Goal: Information Seeking & Learning: Learn about a topic

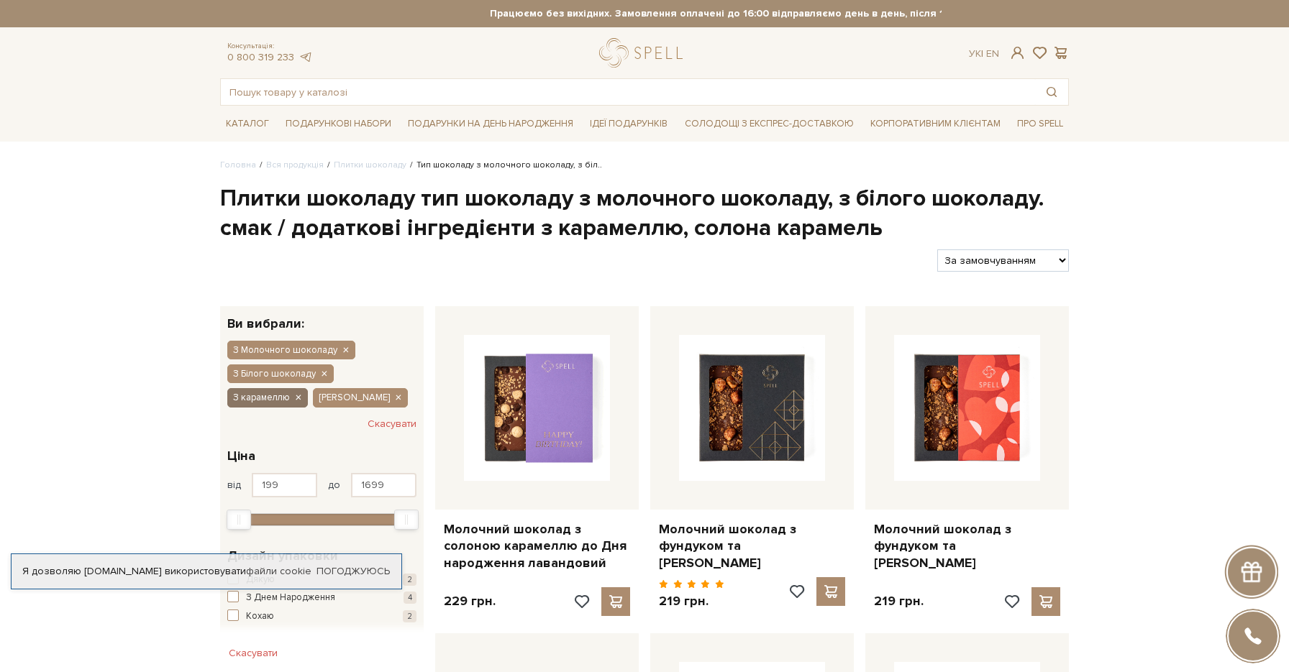
click at [298, 398] on icon "button" at bounding box center [297, 398] width 9 height 13
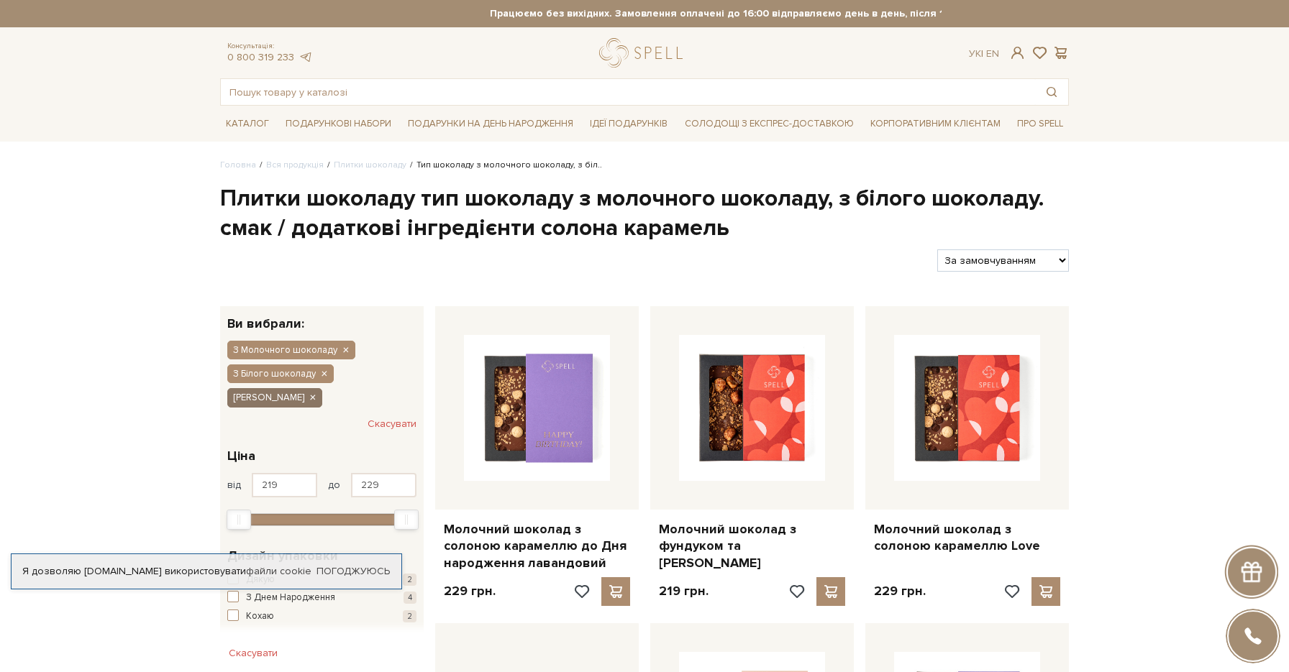
click at [316, 398] on icon "button" at bounding box center [312, 398] width 9 height 13
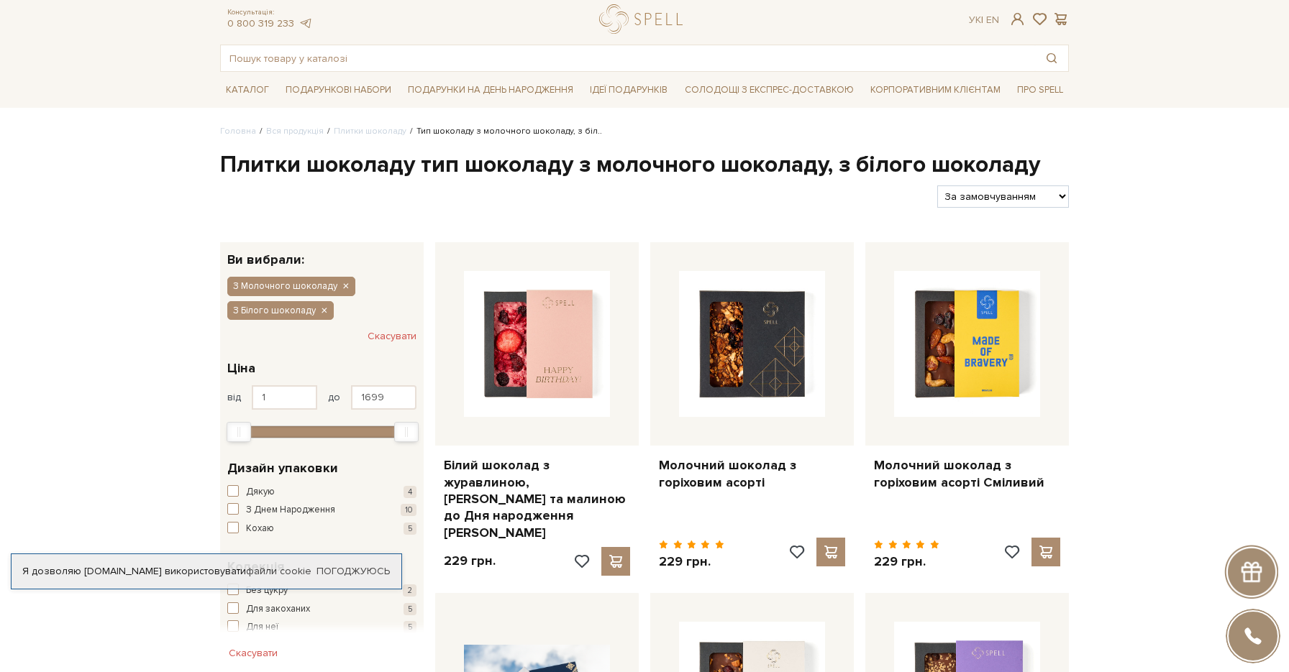
scroll to position [39, 0]
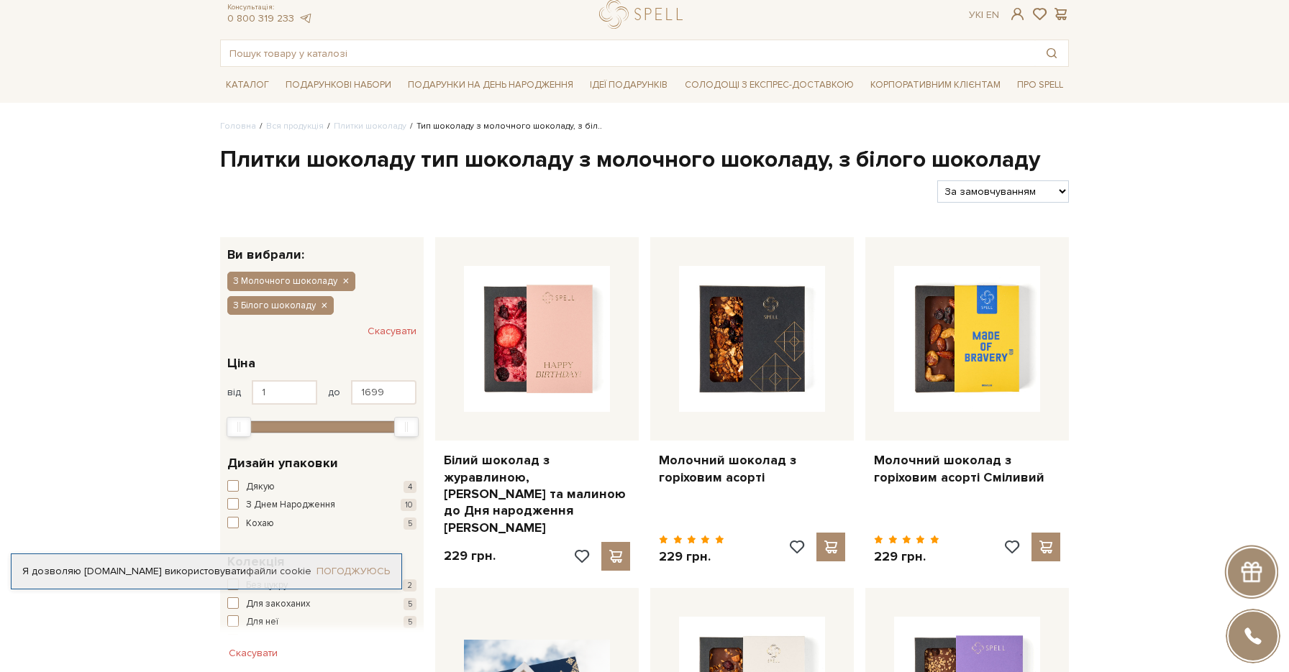
click at [340, 565] on link "Погоджуюсь" at bounding box center [352, 571] width 73 height 13
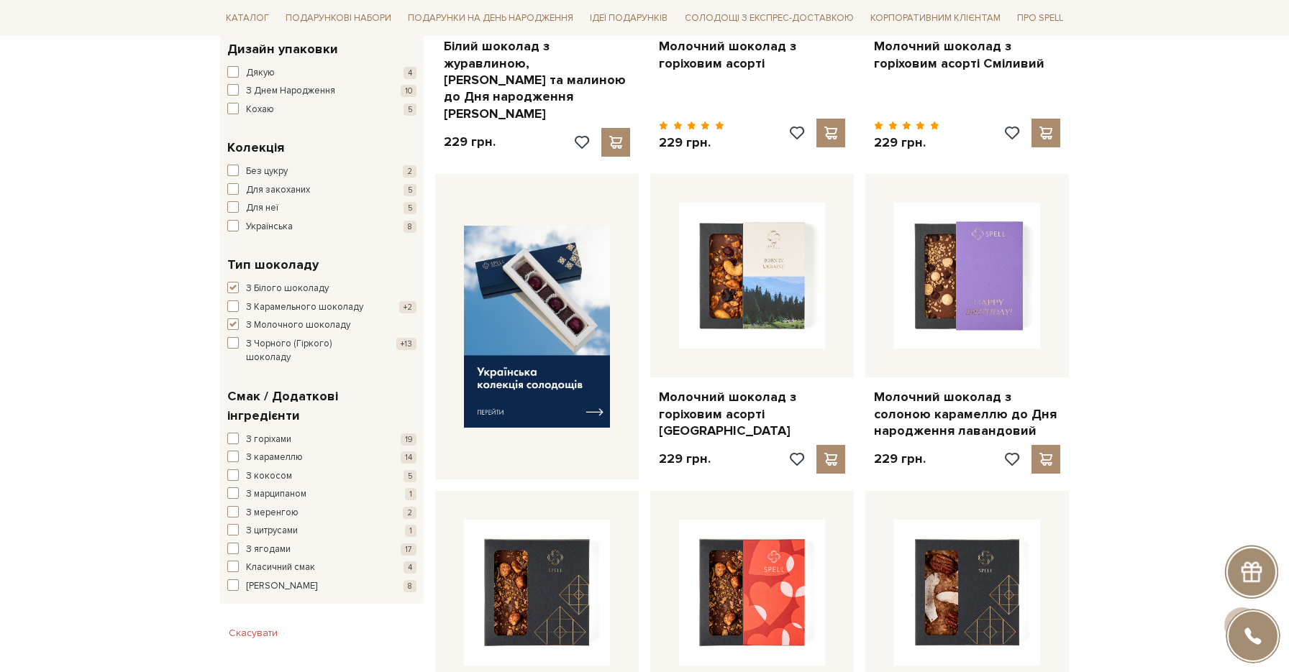
scroll to position [477, 0]
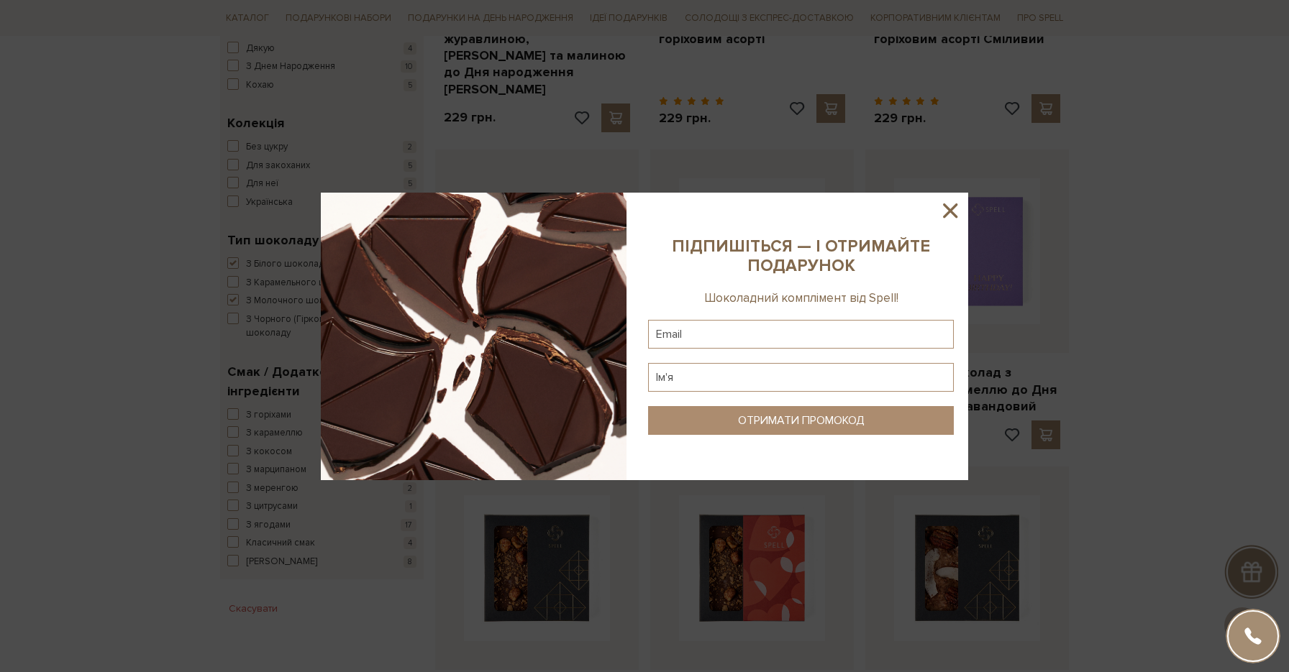
click at [950, 211] on icon at bounding box center [950, 210] width 14 height 14
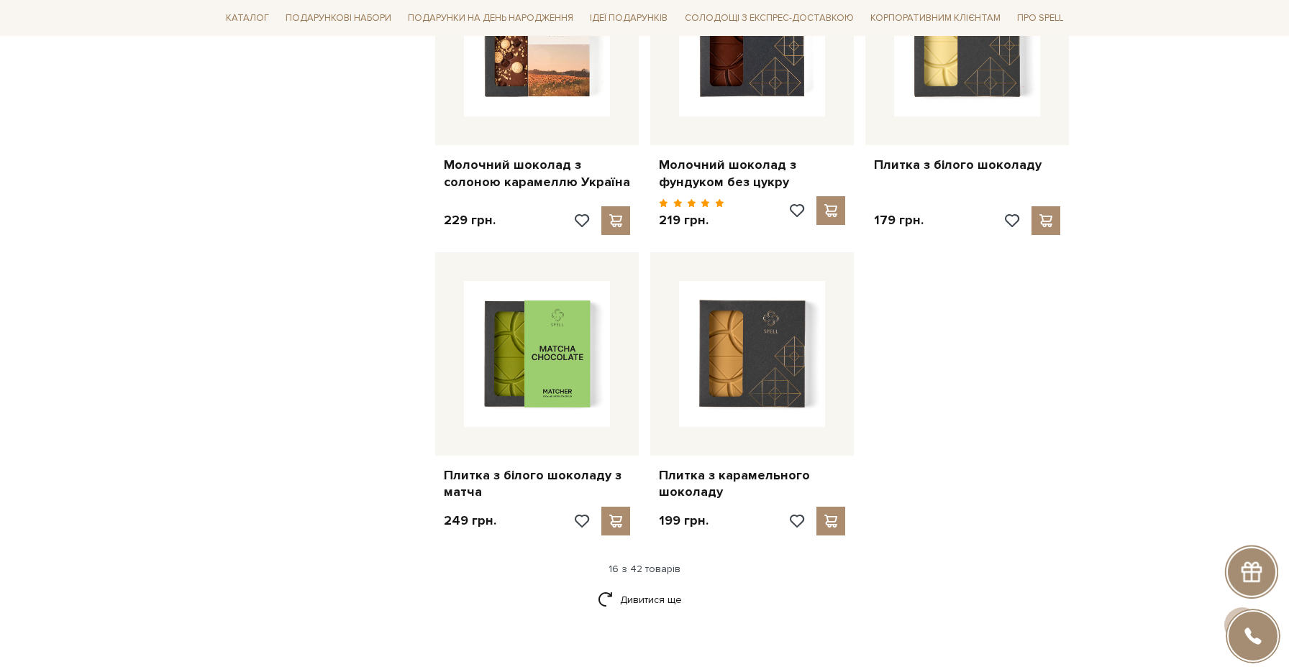
scroll to position [1648, 0]
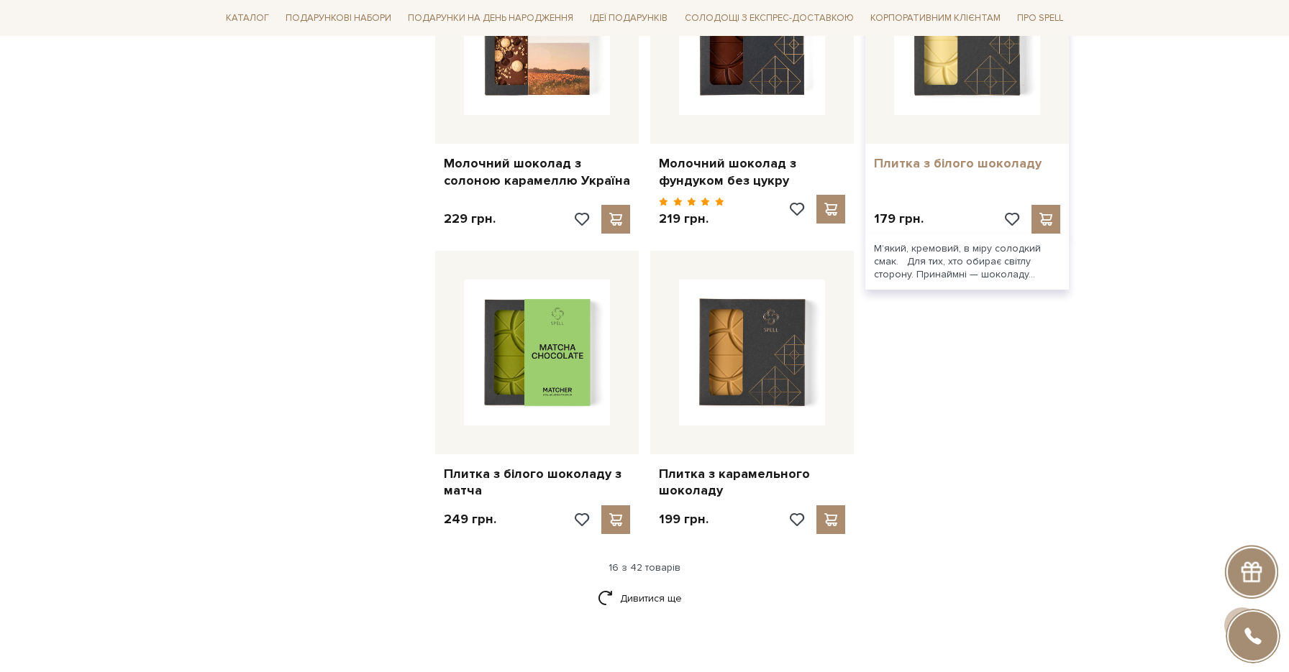
click at [1001, 155] on link "Плитка з білого шоколаду" at bounding box center [967, 163] width 186 height 17
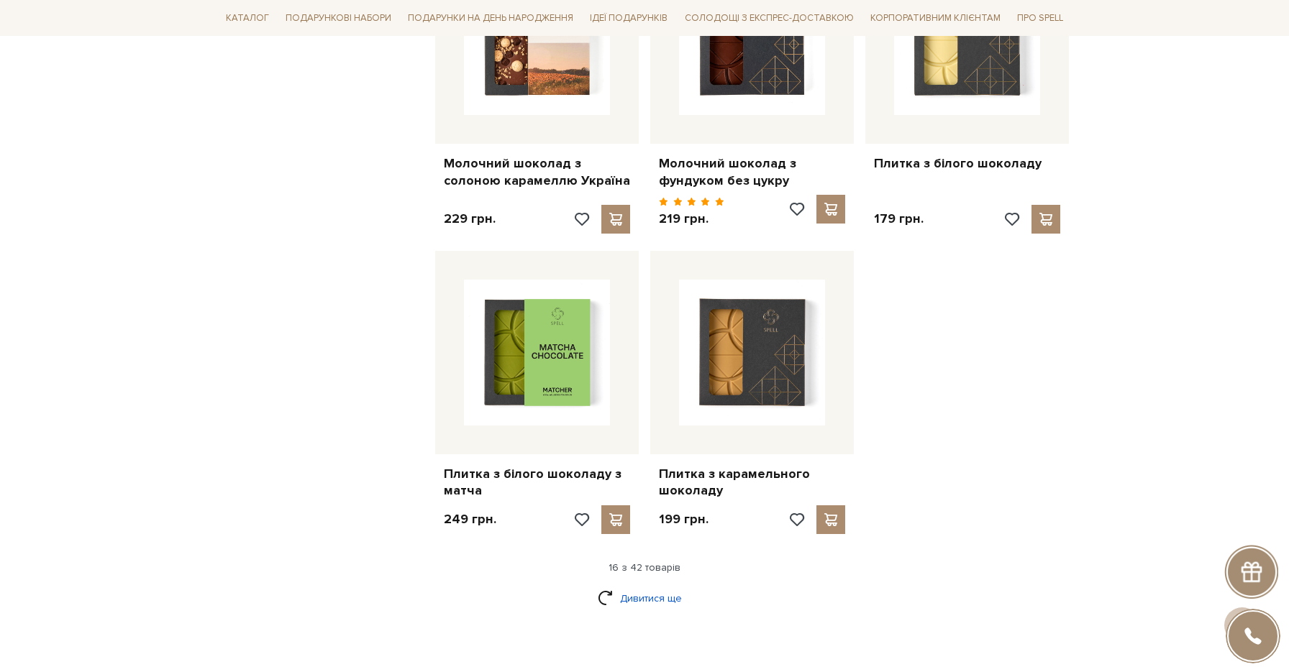
click at [630, 586] on link "Дивитися ще" at bounding box center [644, 598] width 93 height 25
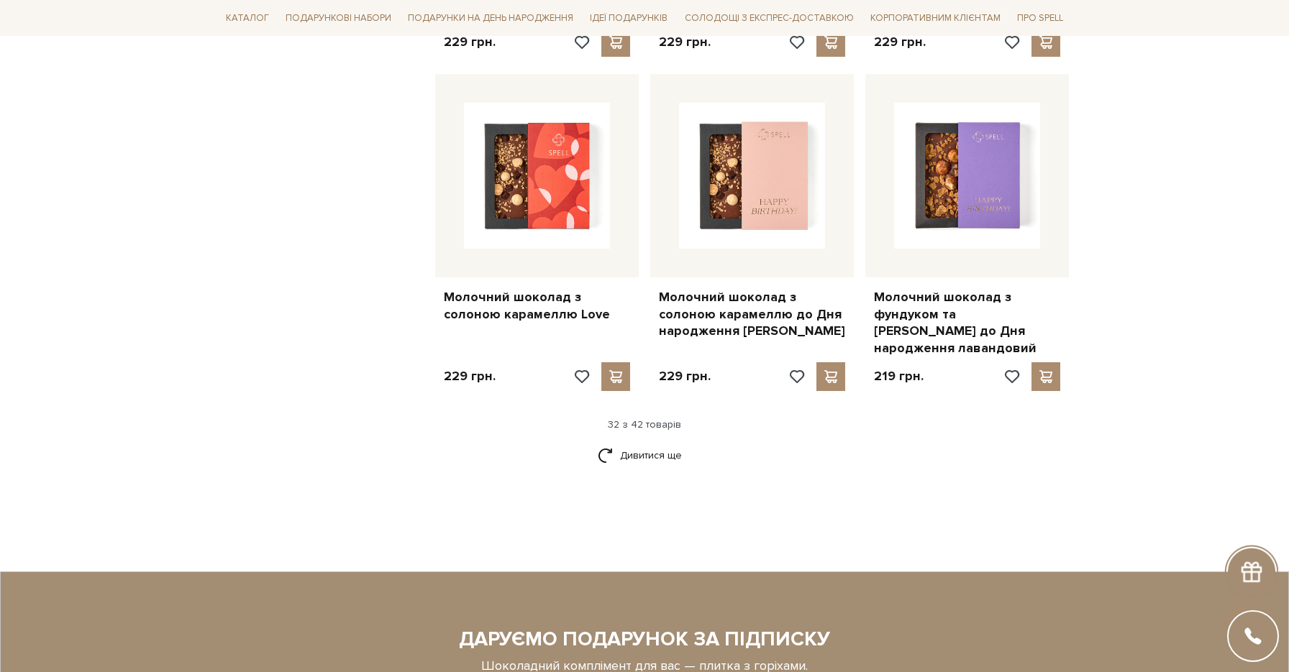
scroll to position [3434, 0]
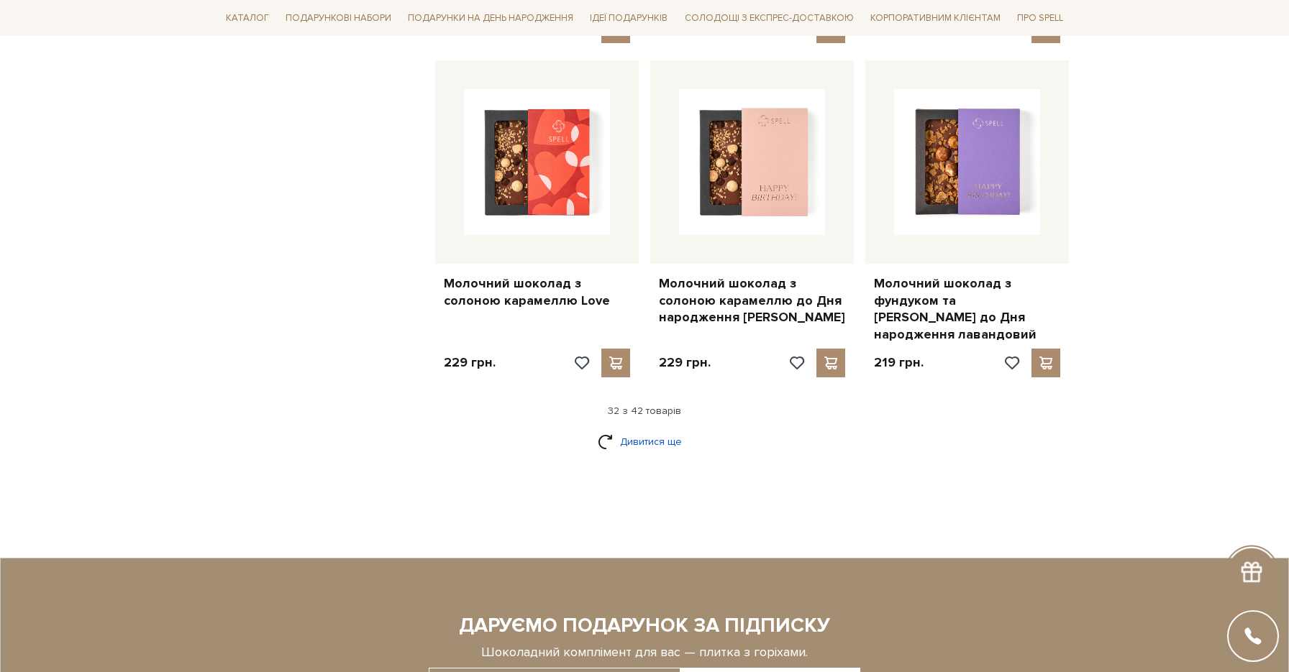
click at [669, 429] on link "Дивитися ще" at bounding box center [644, 441] width 93 height 25
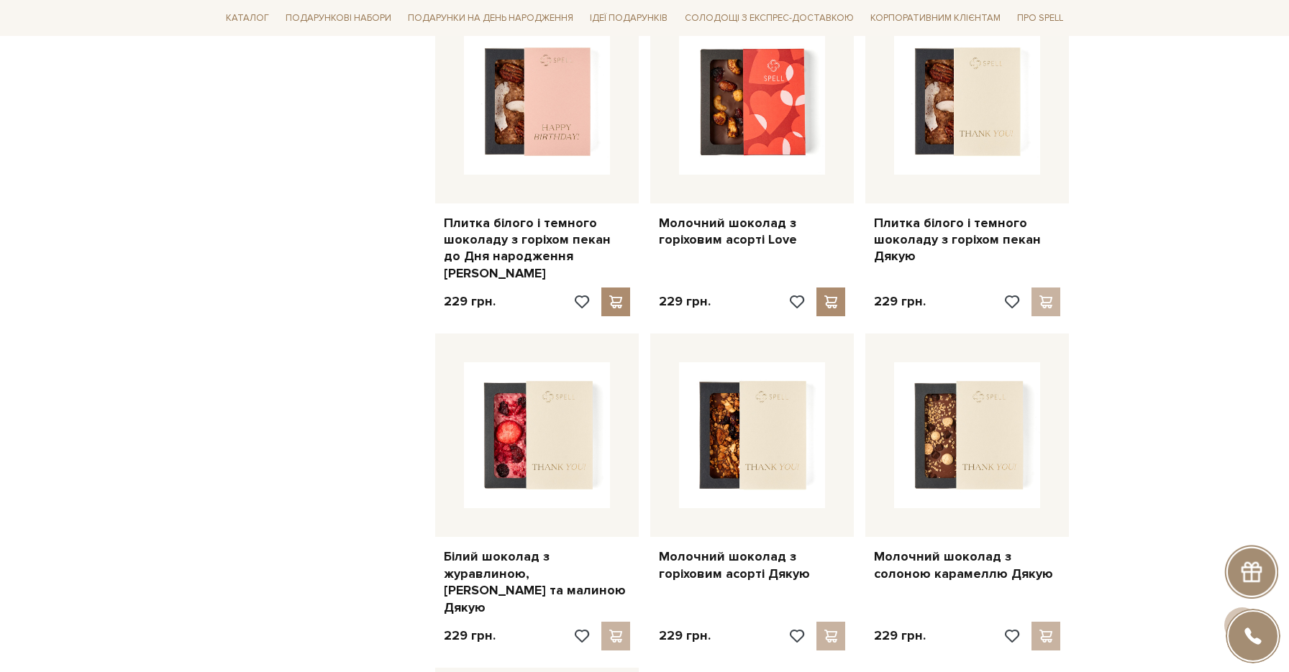
scroll to position [4015, 0]
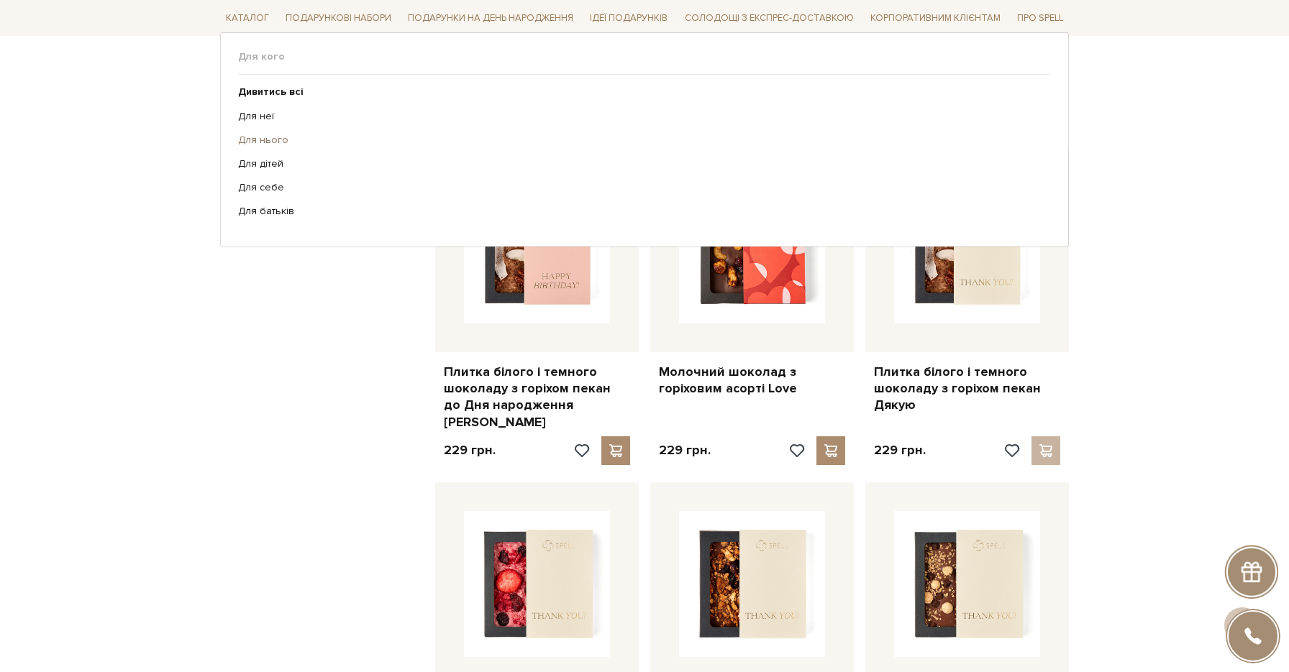
click at [268, 138] on link "Для нього" at bounding box center [639, 140] width 802 height 13
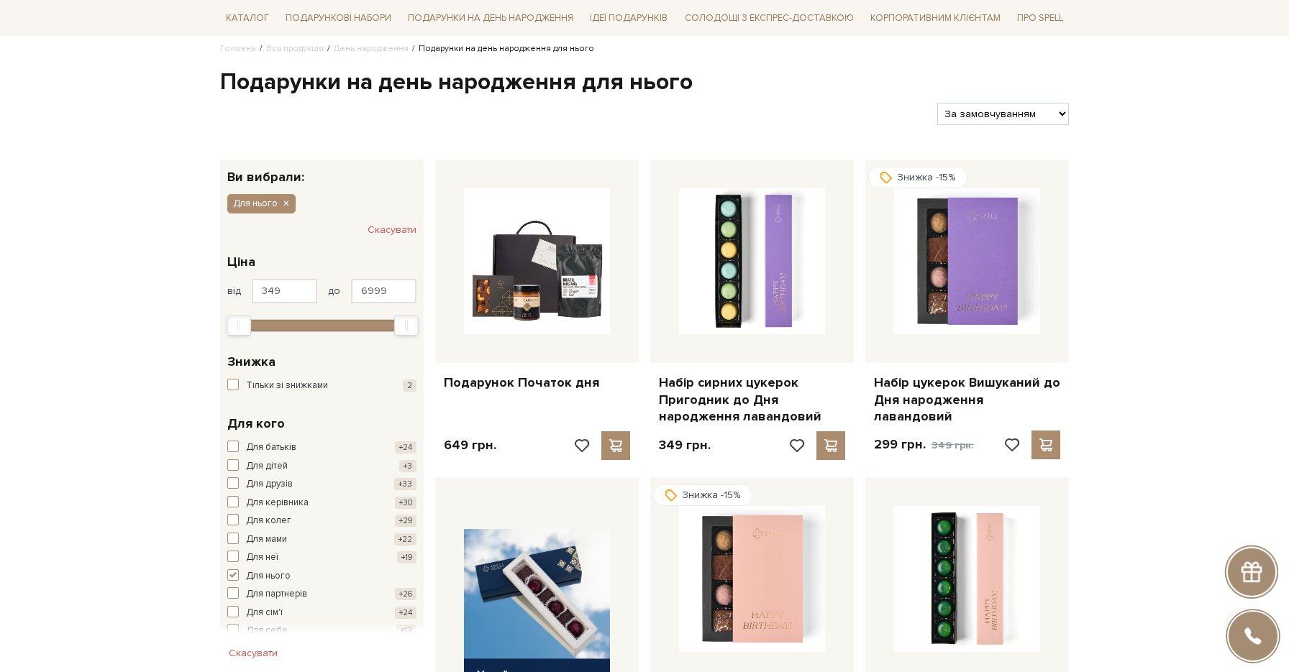
scroll to position [137, 0]
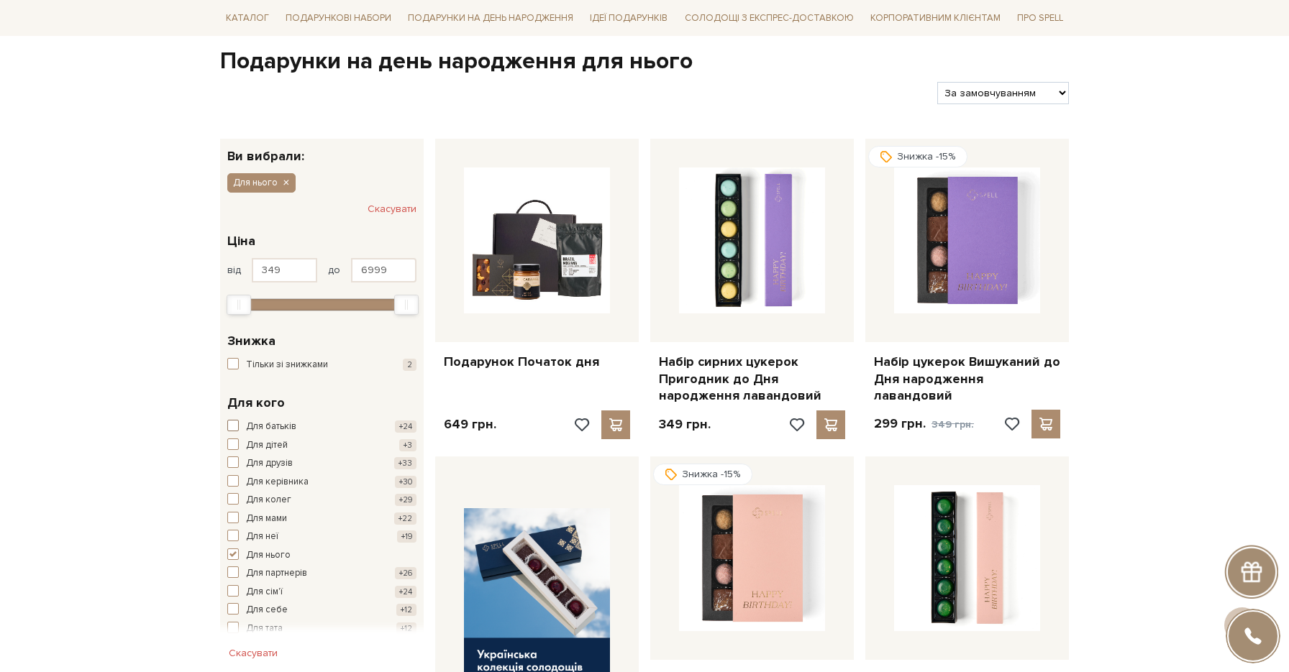
click at [233, 424] on span "button" at bounding box center [233, 426] width 12 height 12
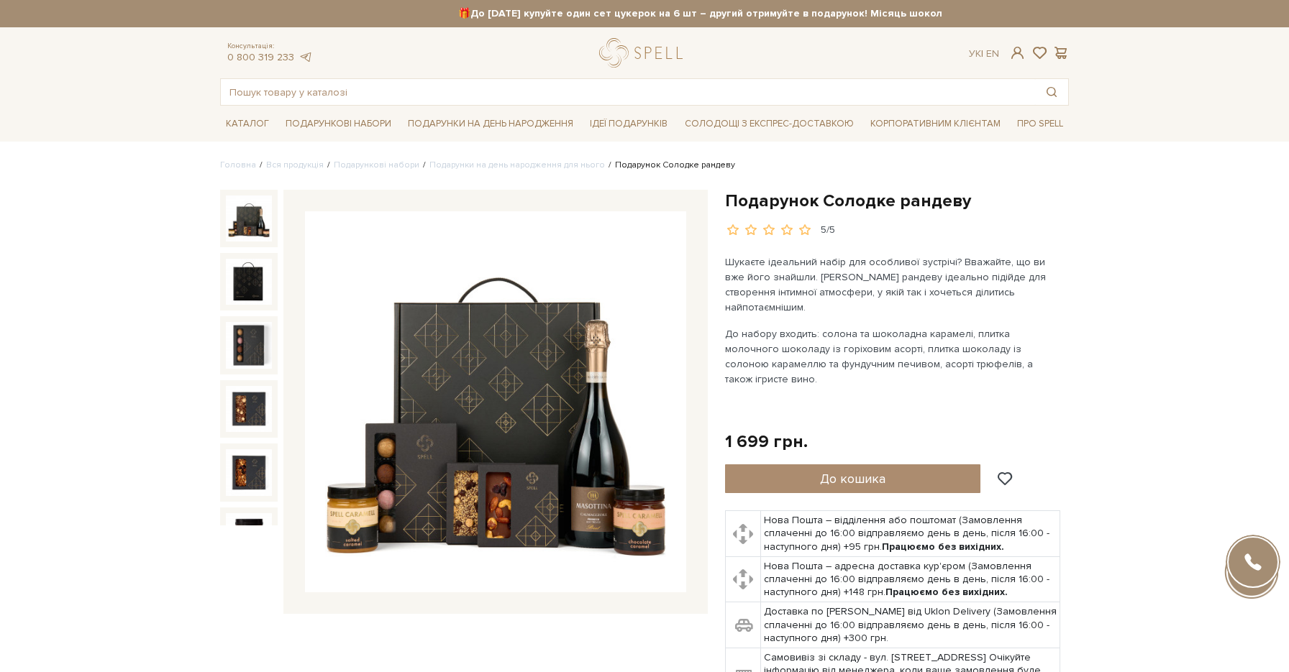
click at [833, 269] on p "Шукаєте ідеальний набір для особливої зустрічі? Вважайте, що ви вже його знайшл…" at bounding box center [893, 285] width 337 height 60
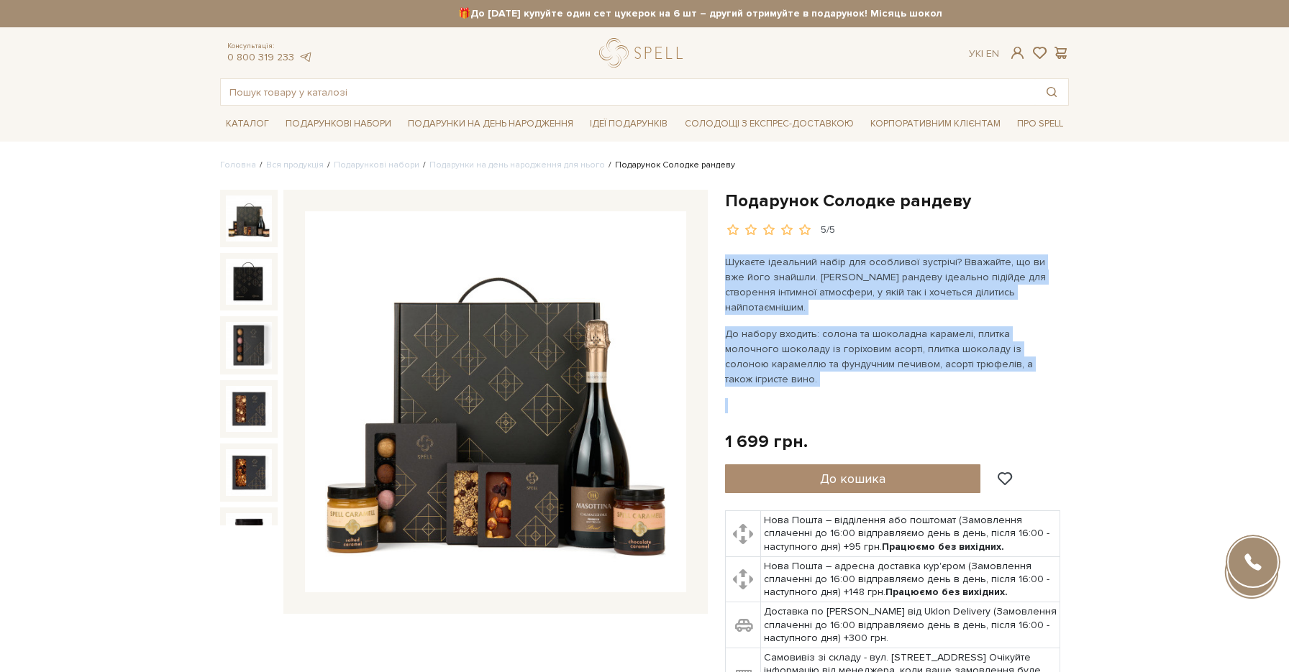
drag, startPoint x: 833, startPoint y: 269, endPoint x: 834, endPoint y: 342, distance: 72.6
click at [834, 342] on div "Шукаєте ідеальний набір для особливої зустрічі? Вважайте, що ви вже його знайшл…" at bounding box center [893, 334] width 337 height 159
click at [834, 342] on p "До набору входить: солона та шоколадна карамелі, плитка молочного шоколаду із г…" at bounding box center [893, 356] width 337 height 60
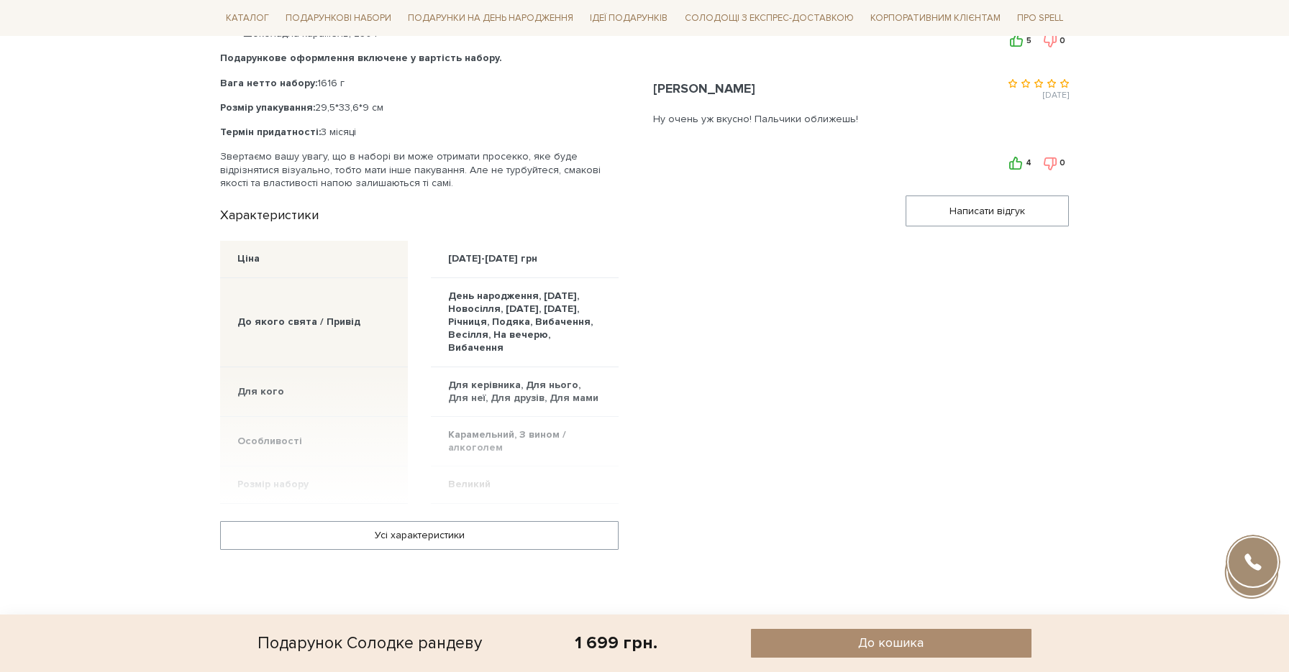
scroll to position [861, 0]
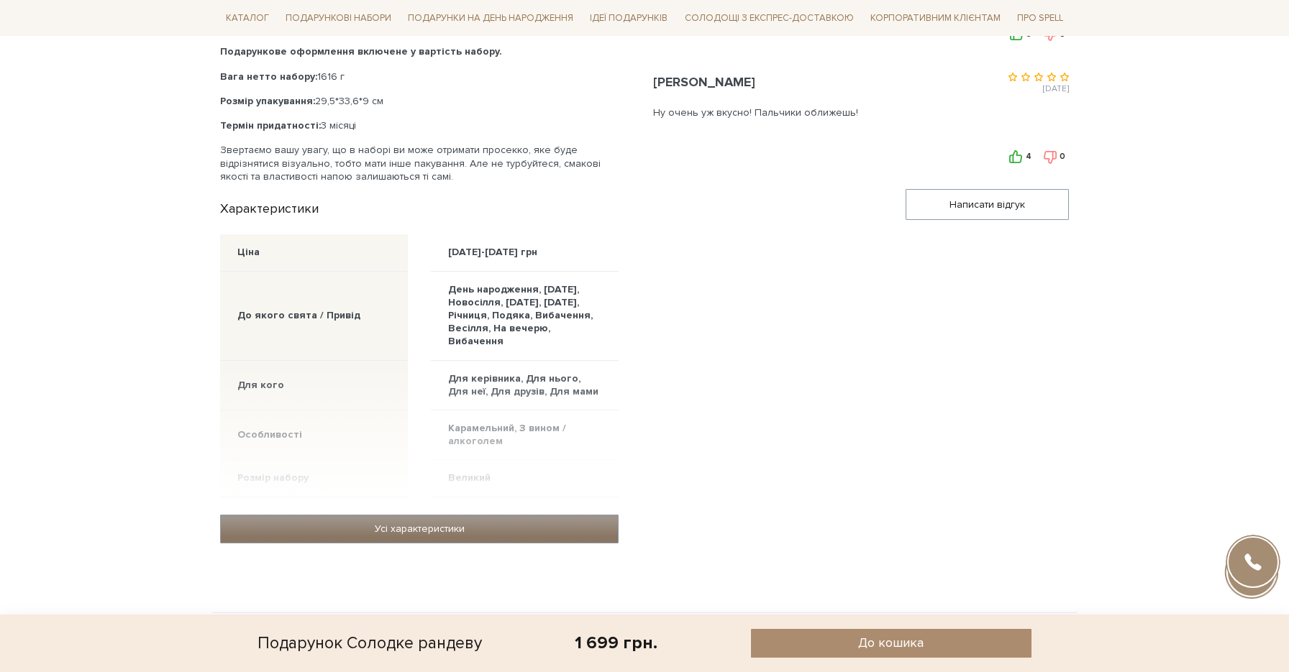
click at [267, 516] on link "Усі характеристики" at bounding box center [419, 529] width 397 height 27
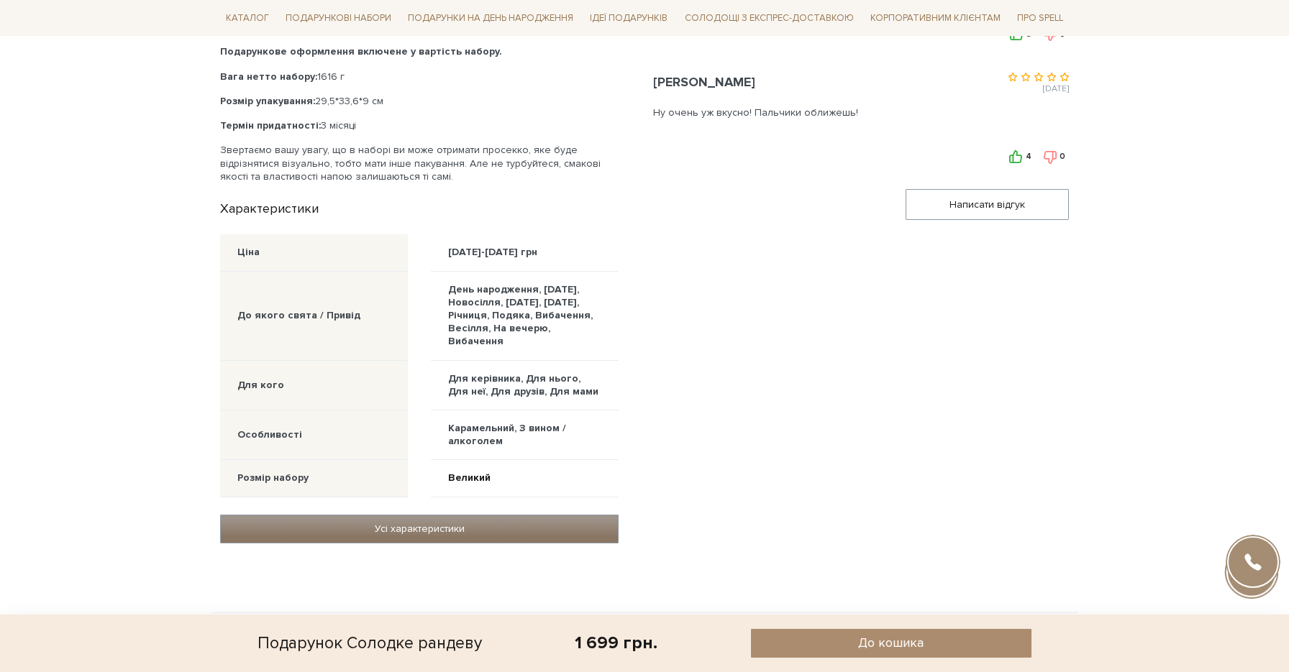
click at [273, 516] on link "Усі характеристики" at bounding box center [419, 529] width 397 height 27
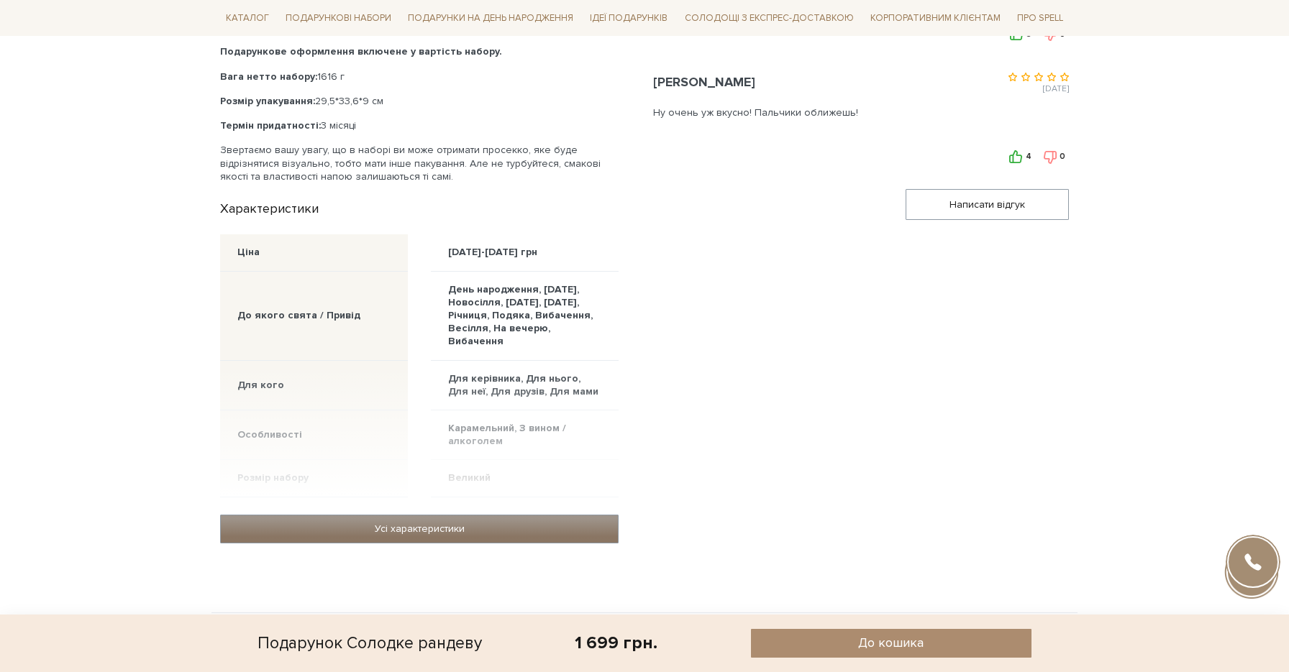
click at [273, 516] on link "Усі характеристики" at bounding box center [419, 529] width 397 height 27
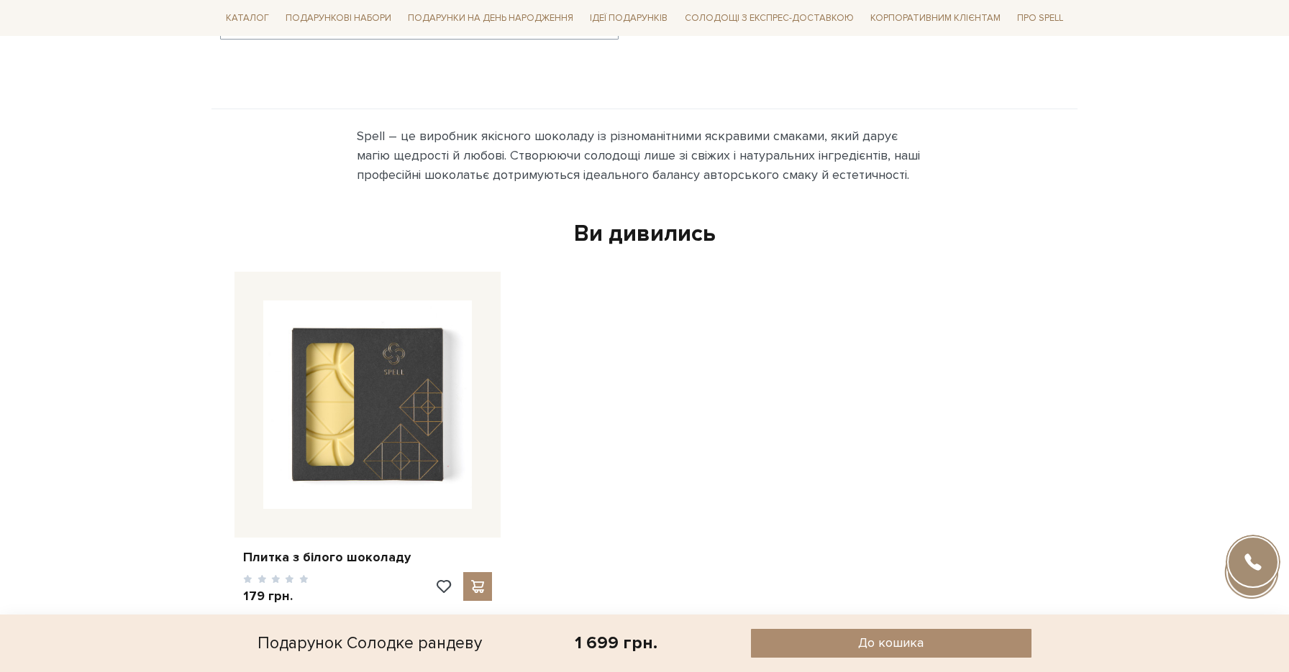
scroll to position [1372, 0]
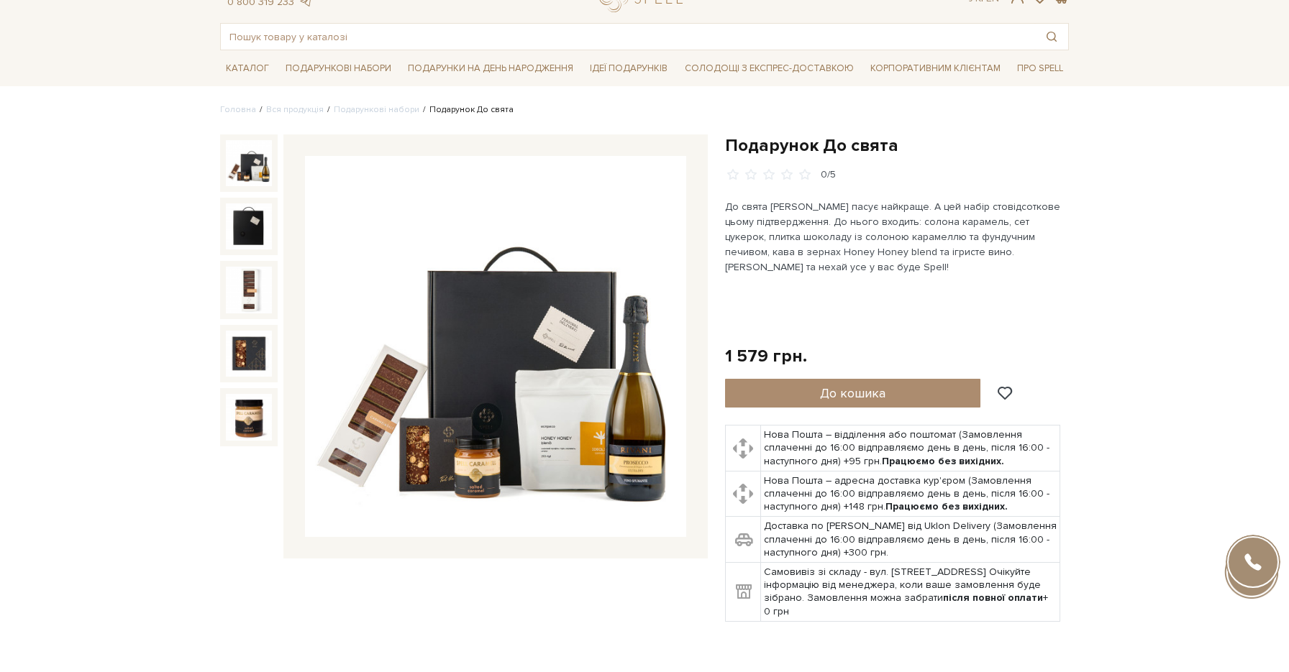
scroll to position [60, 0]
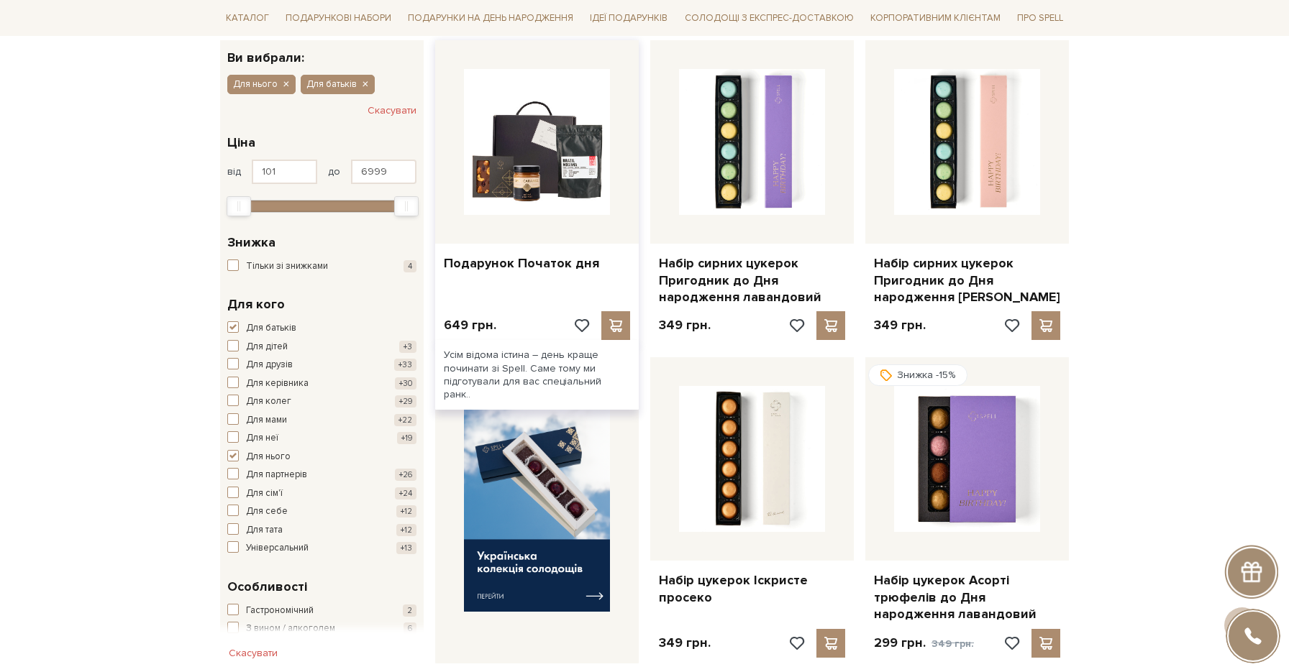
scroll to position [249, 0]
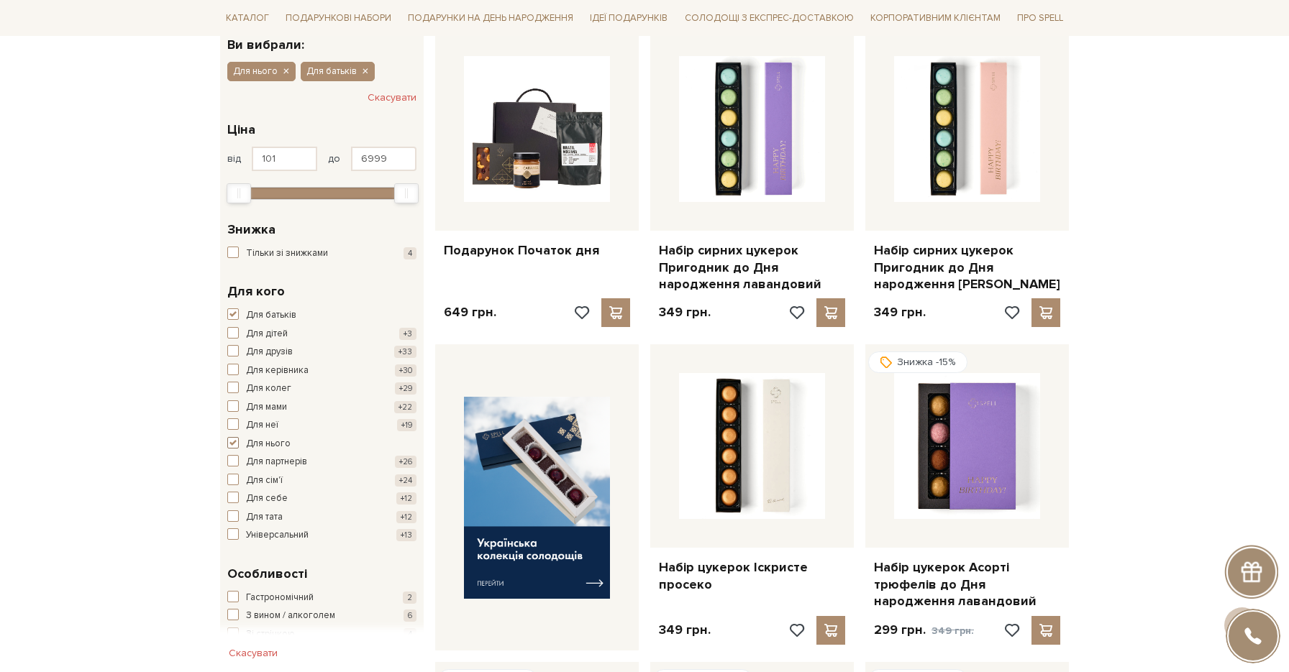
click at [234, 442] on span "button" at bounding box center [233, 443] width 12 height 12
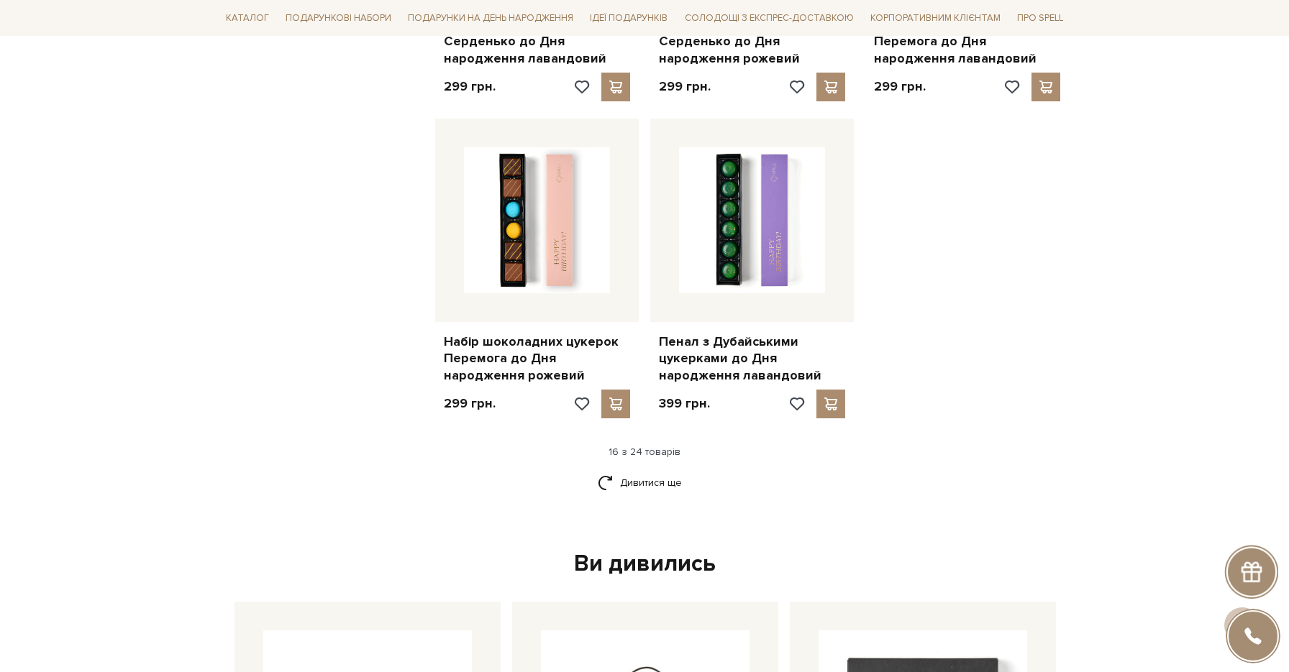
scroll to position [1778, 0]
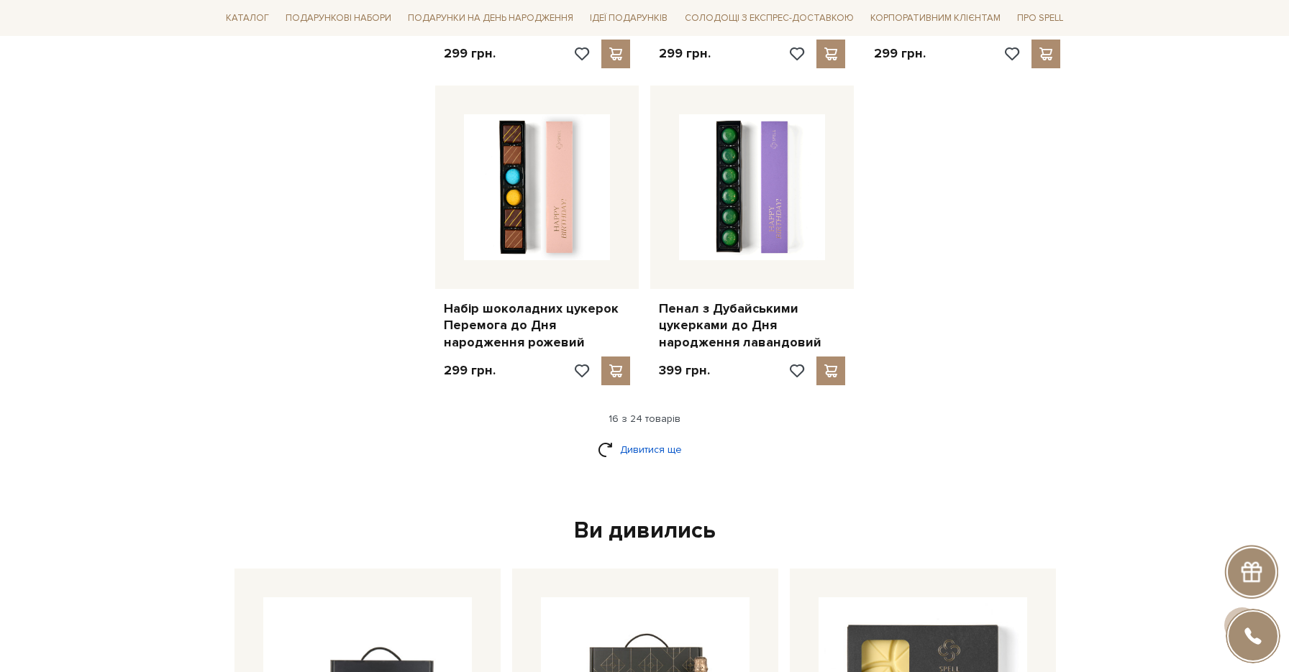
click at [633, 444] on link "Дивитися ще" at bounding box center [644, 449] width 93 height 25
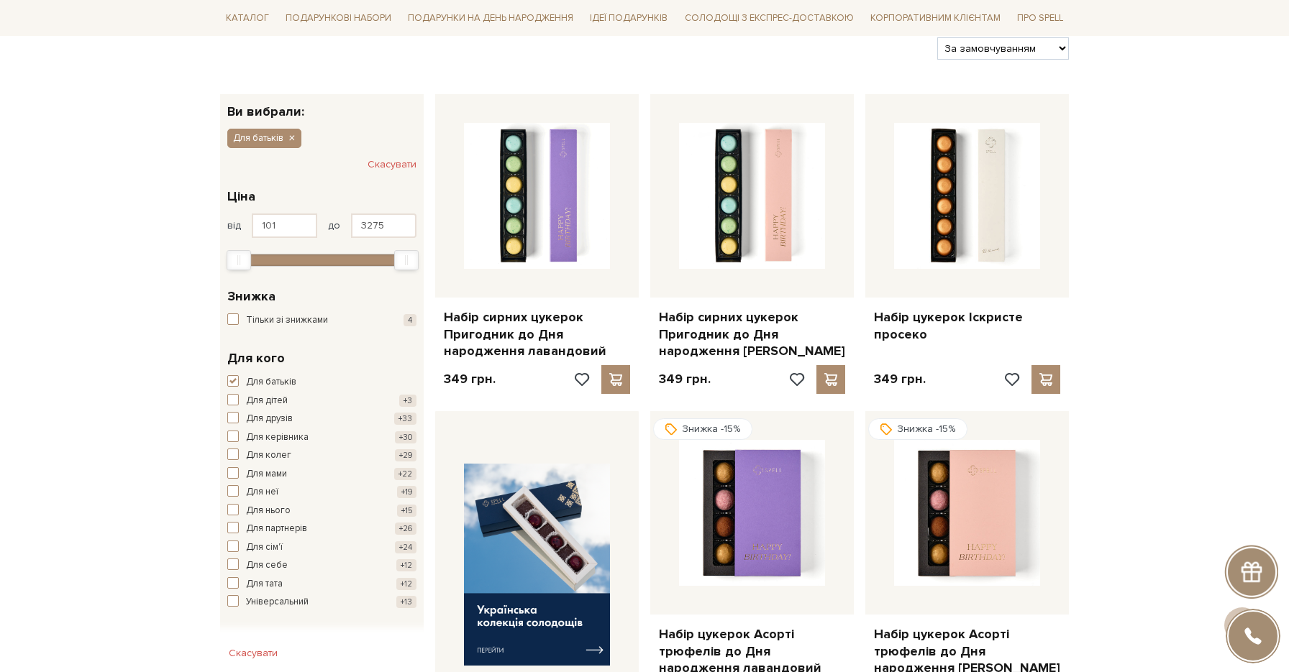
scroll to position [138, 0]
